Goal: Task Accomplishment & Management: Use online tool/utility

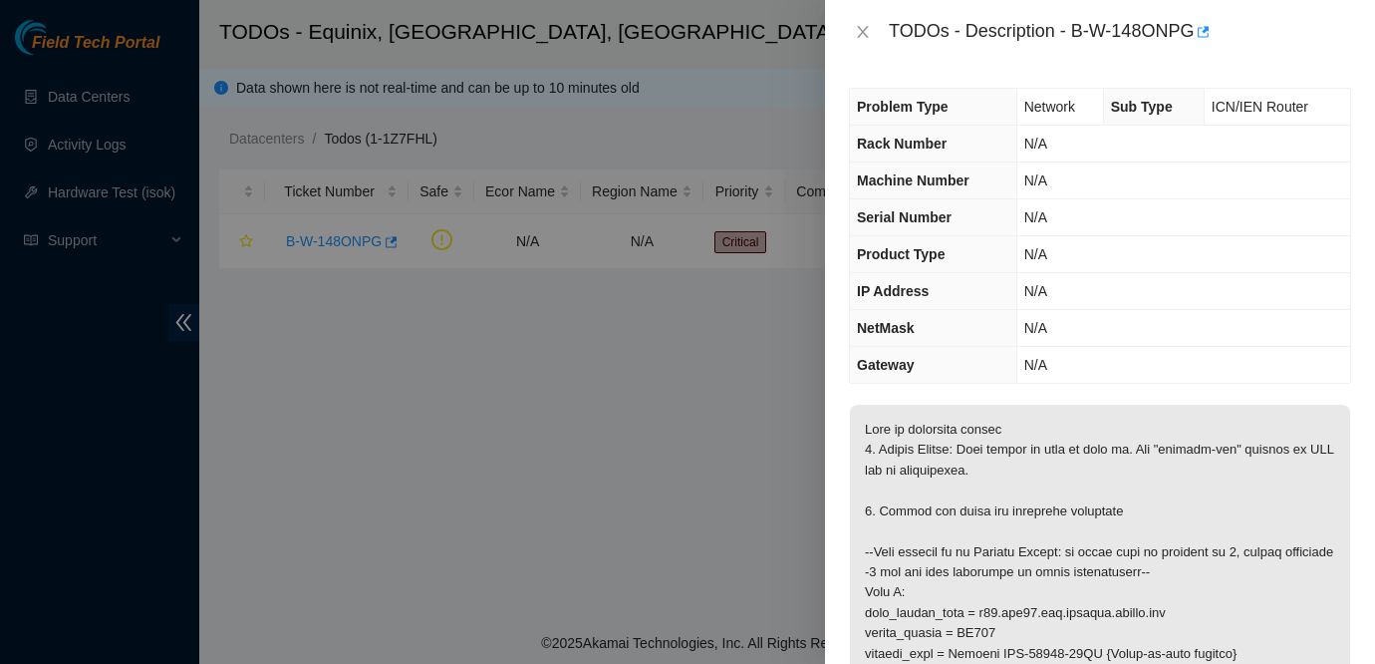
scroll to position [337, 0]
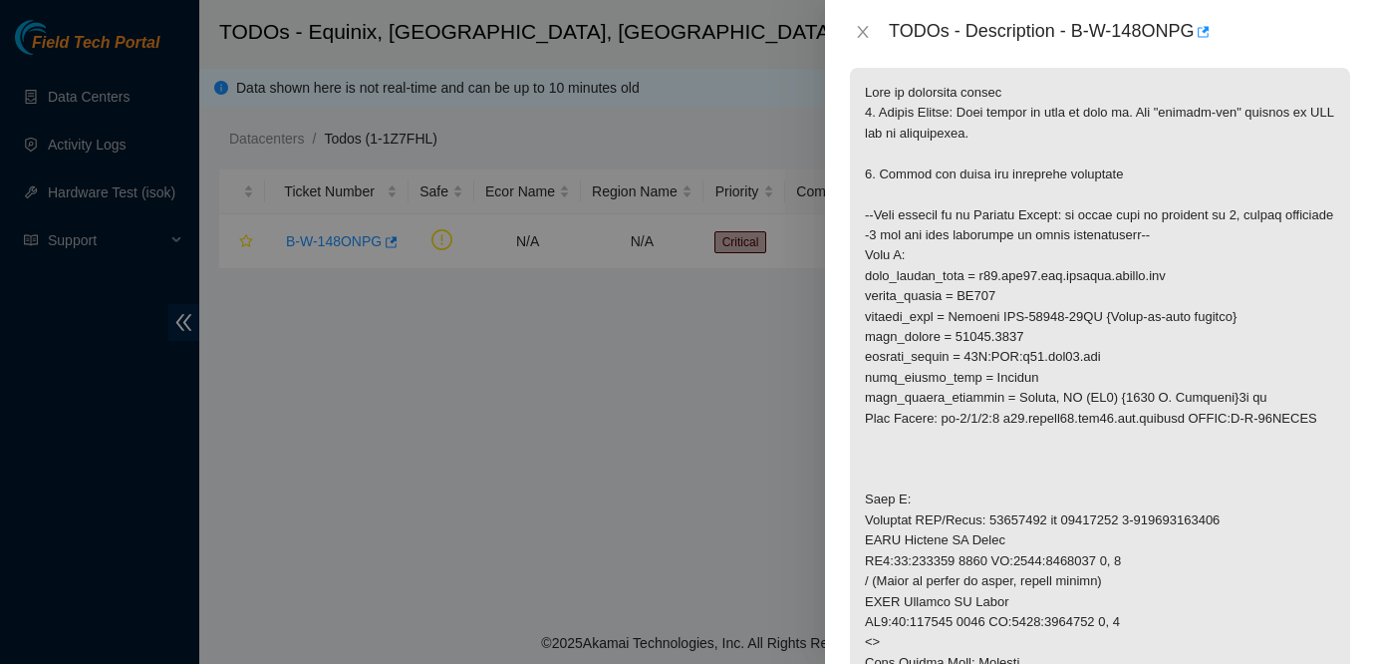
click at [1121, 166] on p at bounding box center [1100, 632] width 500 height 1129
click at [863, 28] on icon "close" at bounding box center [863, 32] width 16 height 16
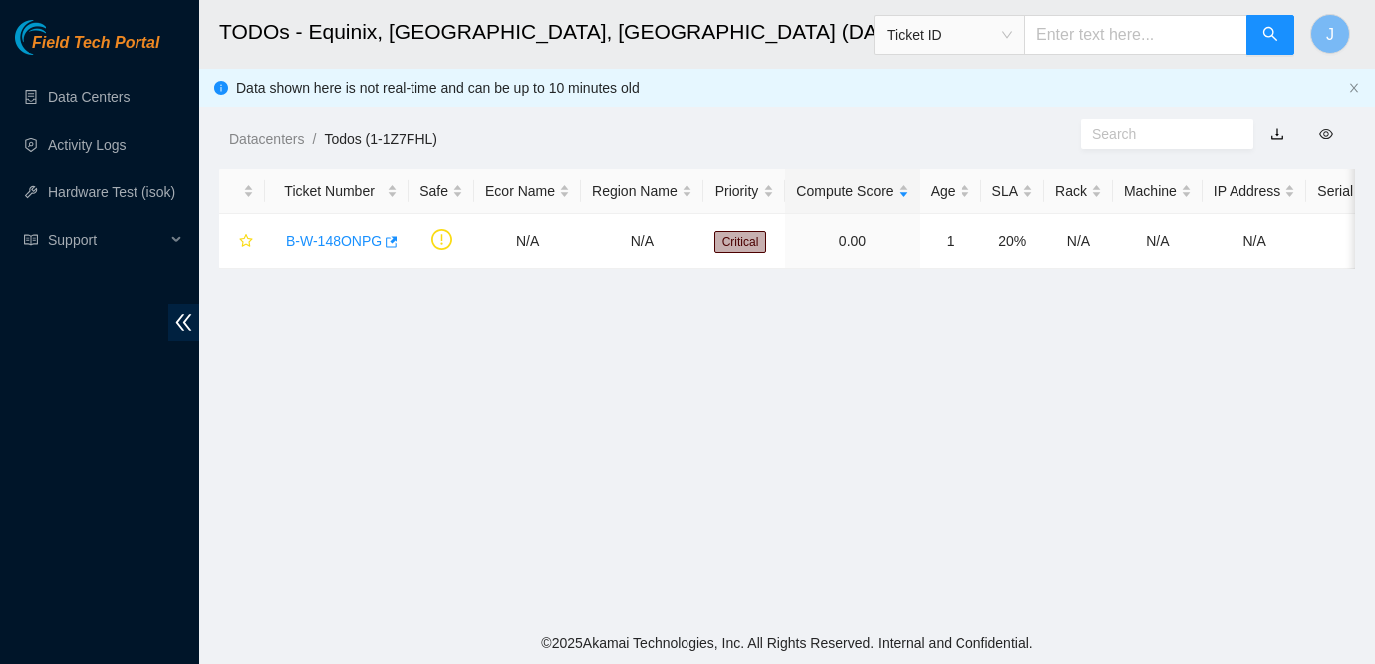
scroll to position [403, 0]
click at [93, 36] on span "Field Tech Portal" at bounding box center [96, 43] width 128 height 19
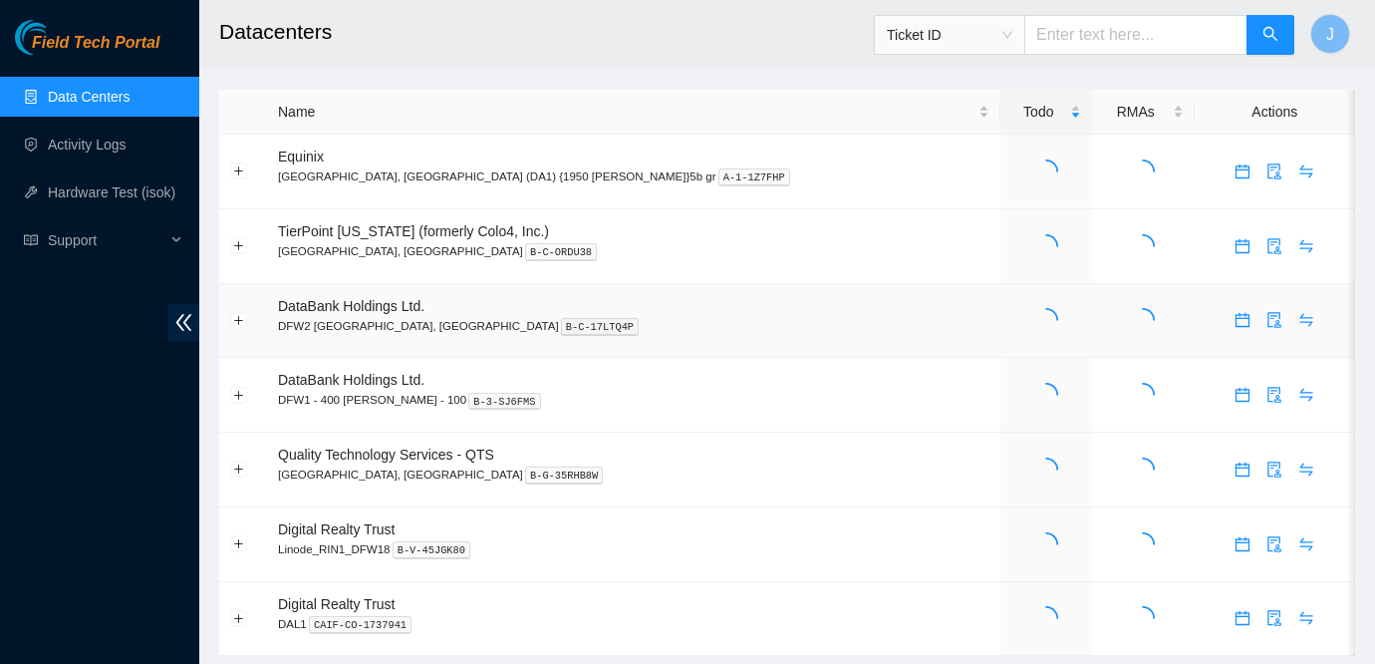
scroll to position [2, 0]
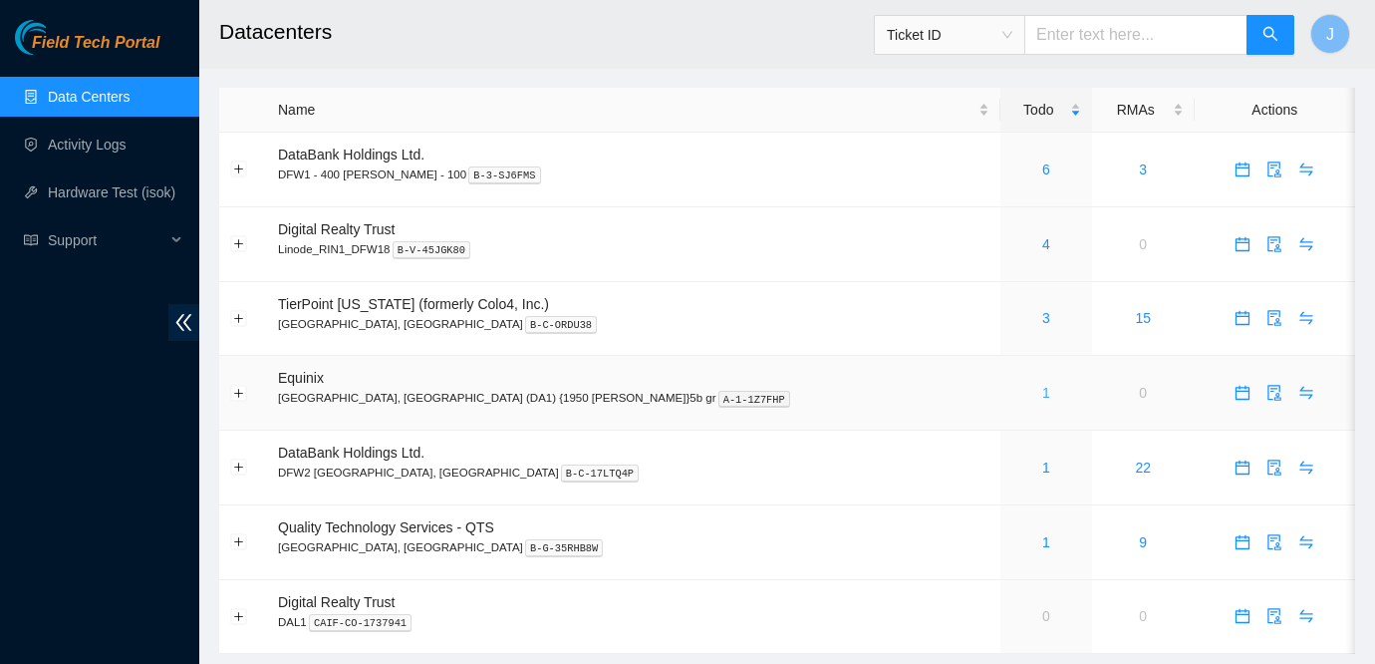
click at [1042, 392] on link "1" at bounding box center [1046, 393] width 8 height 16
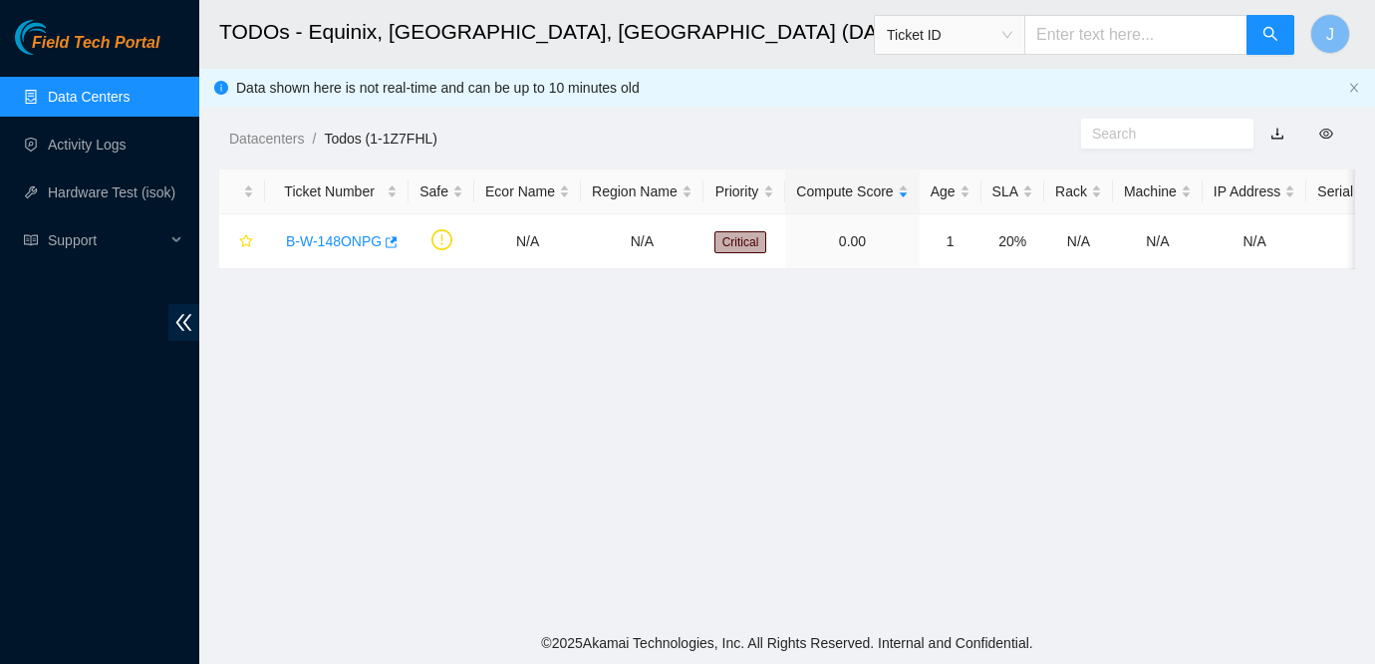
click at [1260, 392] on main "TODOs - Equinix, Dallas, TX (DA1) {1950 N. Stemmons}5b gr Ticket ID J Data show…" at bounding box center [787, 311] width 1176 height 622
click at [526, 452] on main "TODOs - Equinix, Dallas, TX (DA1) {1950 N. Stemmons}5b gr Ticket ID J Data show…" at bounding box center [787, 311] width 1176 height 622
click at [1156, 445] on main "TODOs - Equinix, Dallas, TX (DA1) {1950 N. Stemmons}5b gr Ticket ID J Data show…" at bounding box center [787, 311] width 1176 height 622
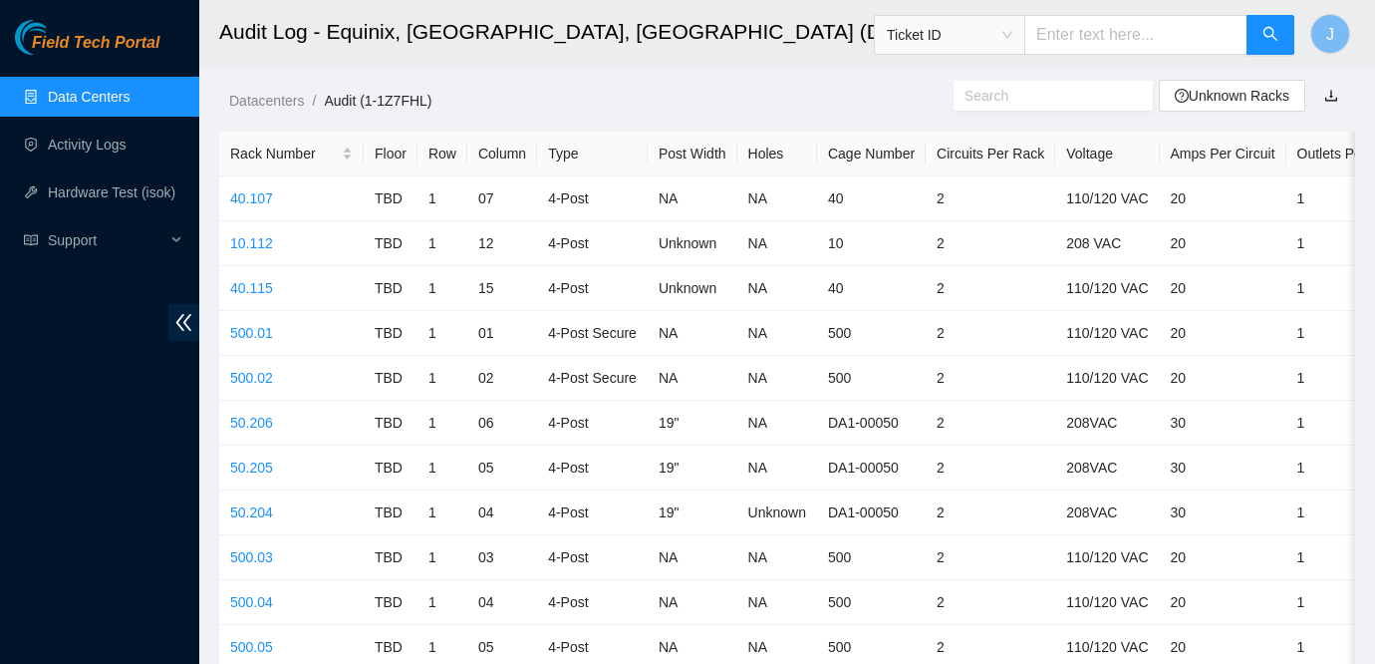
click at [100, 96] on link "Data Centers" at bounding box center [89, 97] width 82 height 16
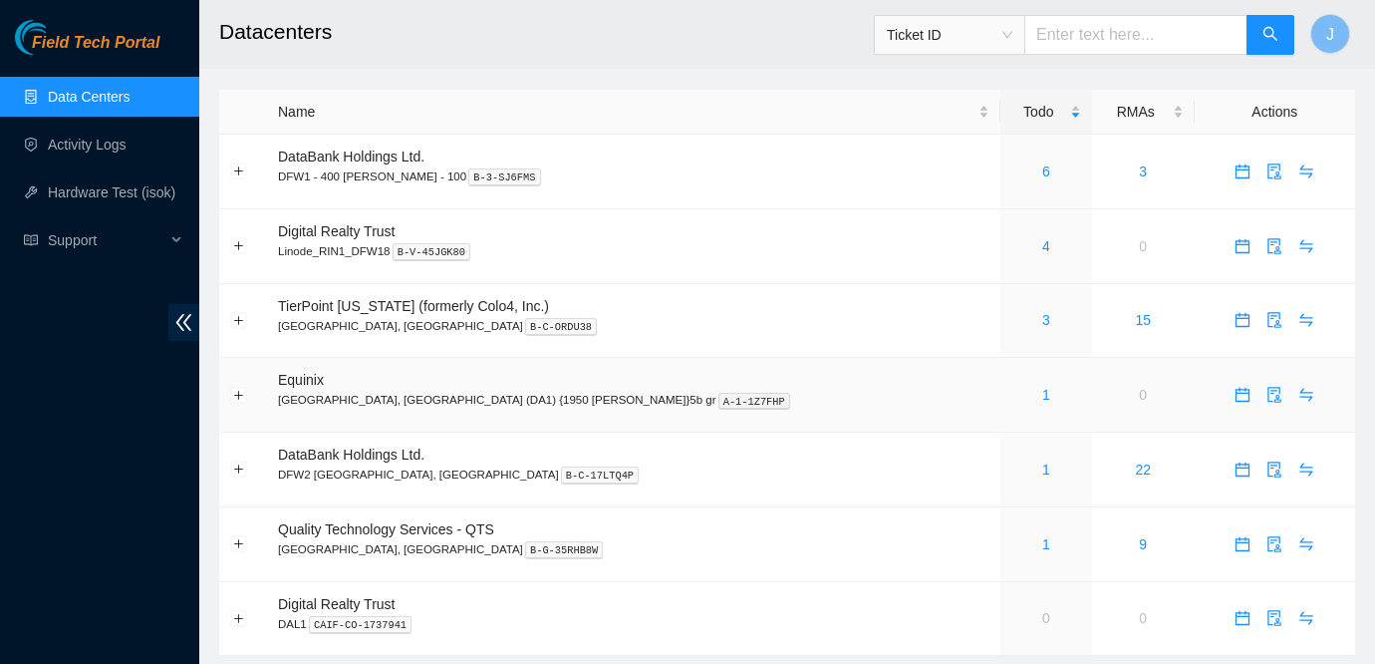
click at [1195, 369] on td at bounding box center [1275, 395] width 160 height 75
click at [1042, 394] on link "1" at bounding box center [1046, 395] width 8 height 16
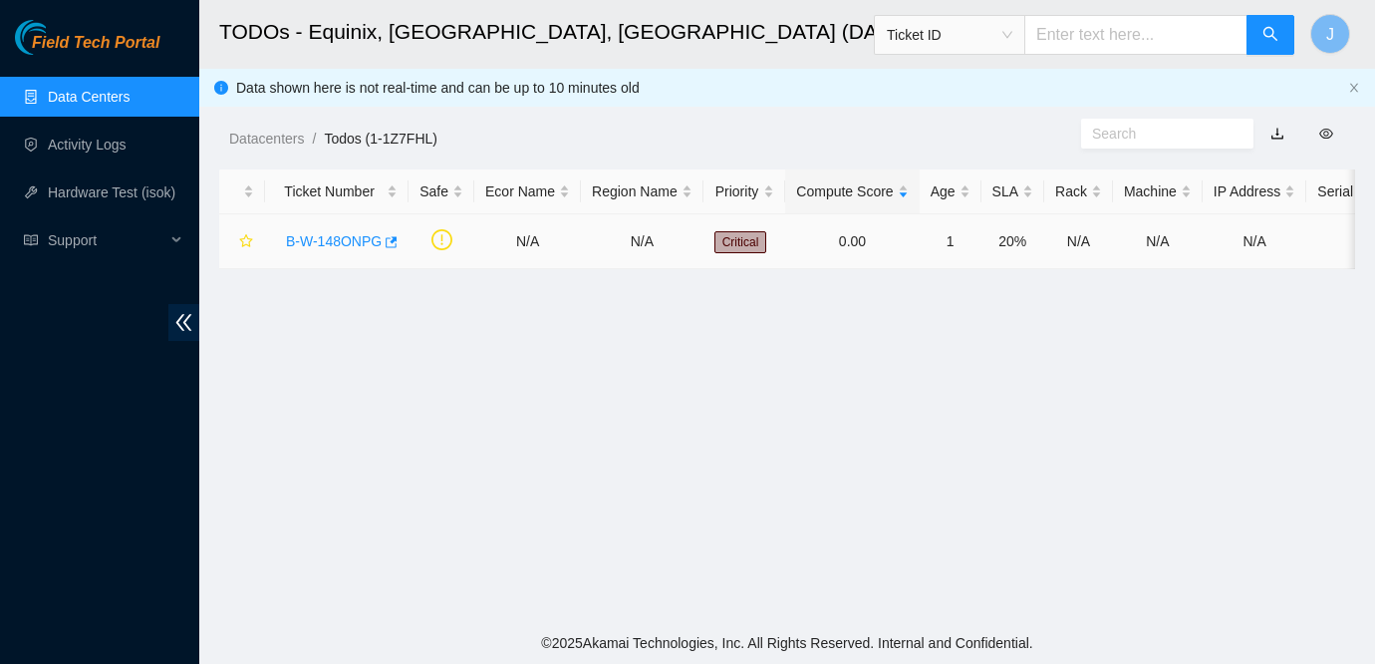
click at [371, 245] on link "B-W-148ONPG" at bounding box center [334, 241] width 96 height 16
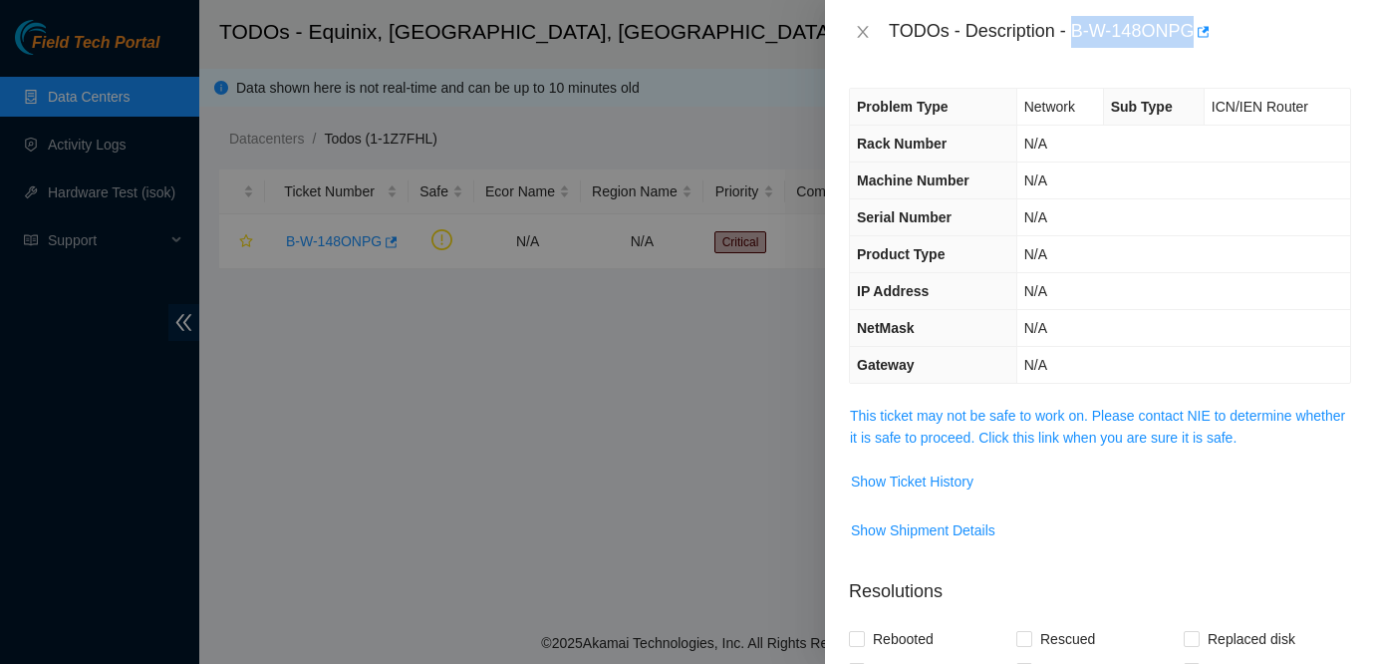
drag, startPoint x: 1076, startPoint y: 29, endPoint x: 1202, endPoint y: 39, distance: 126.0
click at [1202, 39] on div "TODOs - Description - B-W-148ONPG" at bounding box center [1120, 32] width 462 height 32
copy div "B-W-148ONPG"
click at [33, 389] on div at bounding box center [687, 332] width 1375 height 664
click at [1219, 495] on span "Show Ticket History" at bounding box center [1100, 481] width 500 height 32
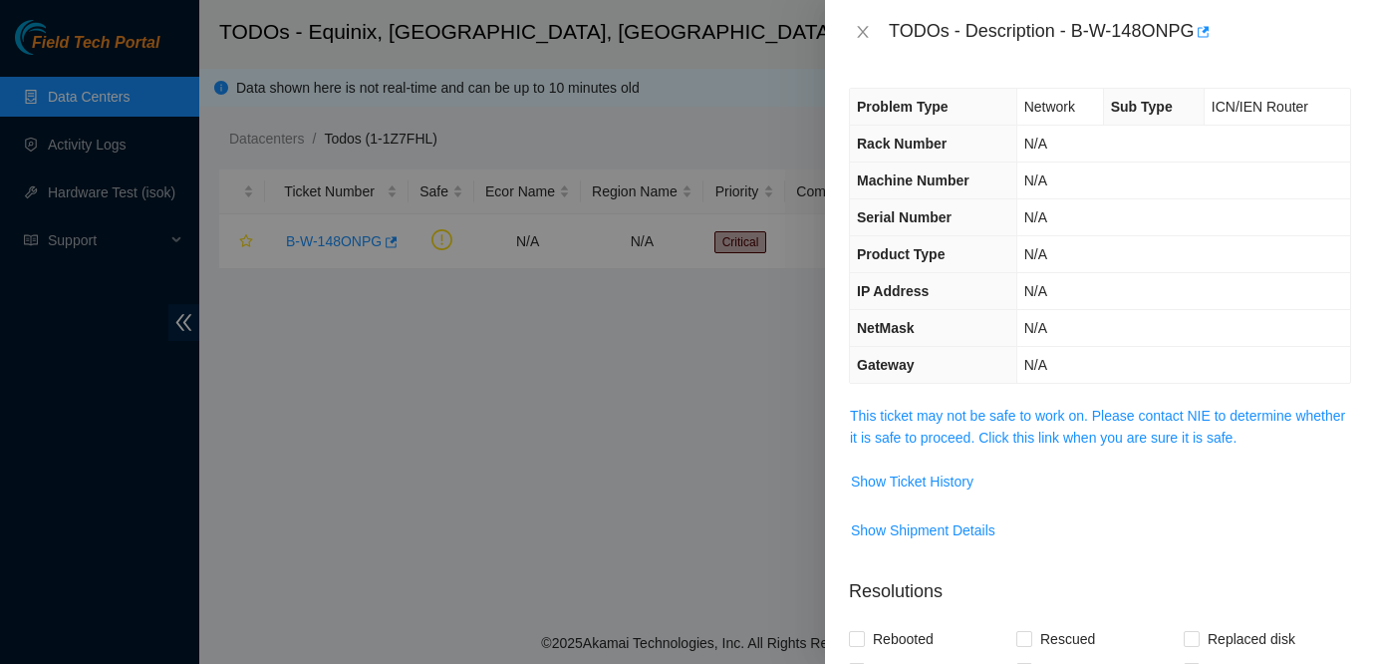
click at [28, 361] on div at bounding box center [687, 332] width 1375 height 664
click at [51, 434] on div at bounding box center [687, 332] width 1375 height 664
click at [376, 180] on div at bounding box center [687, 332] width 1375 height 664
click at [418, 414] on div at bounding box center [687, 332] width 1375 height 664
